Goal: Understand process/instructions: Learn how to perform a task or action

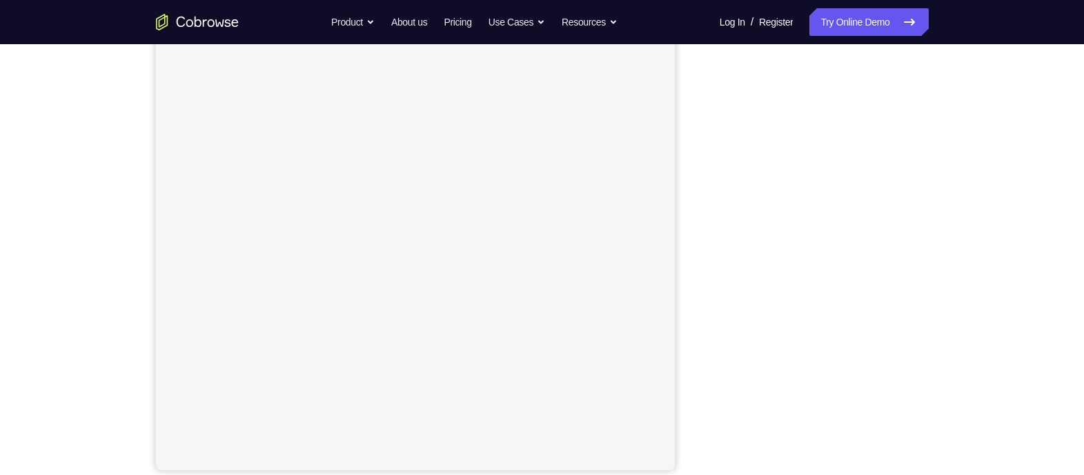
scroll to position [172, 0]
click at [905, 70] on button "Android" at bounding box center [892, 76] width 74 height 28
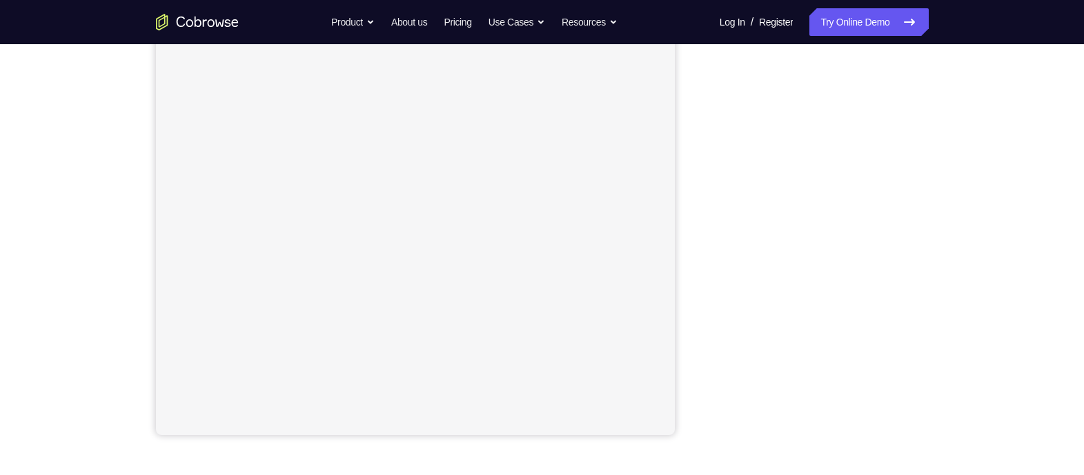
scroll to position [226, 0]
drag, startPoint x: 719, startPoint y: 184, endPoint x: 931, endPoint y: 288, distance: 236.1
click at [928, 289] on div at bounding box center [818, 204] width 221 height 424
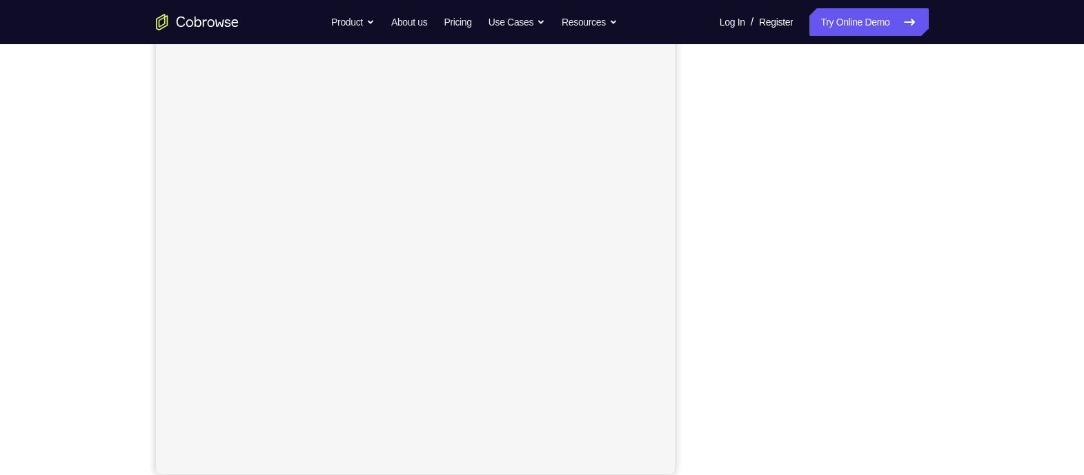
scroll to position [114, 0]
click at [814, 77] on button "iOS" at bounding box center [818, 80] width 74 height 28
click at [889, 77] on button "Android" at bounding box center [892, 80] width 74 height 28
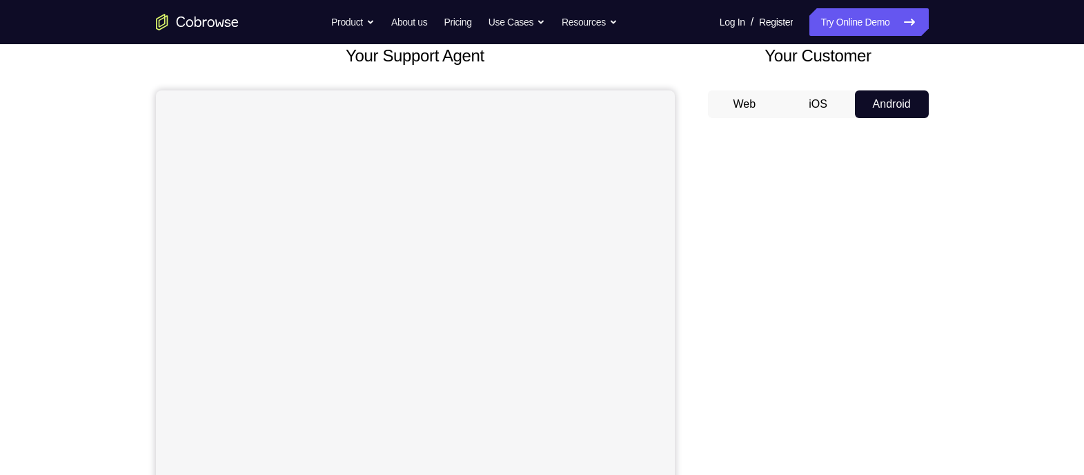
scroll to position [88, 0]
